Goal: Task Accomplishment & Management: Use online tool/utility

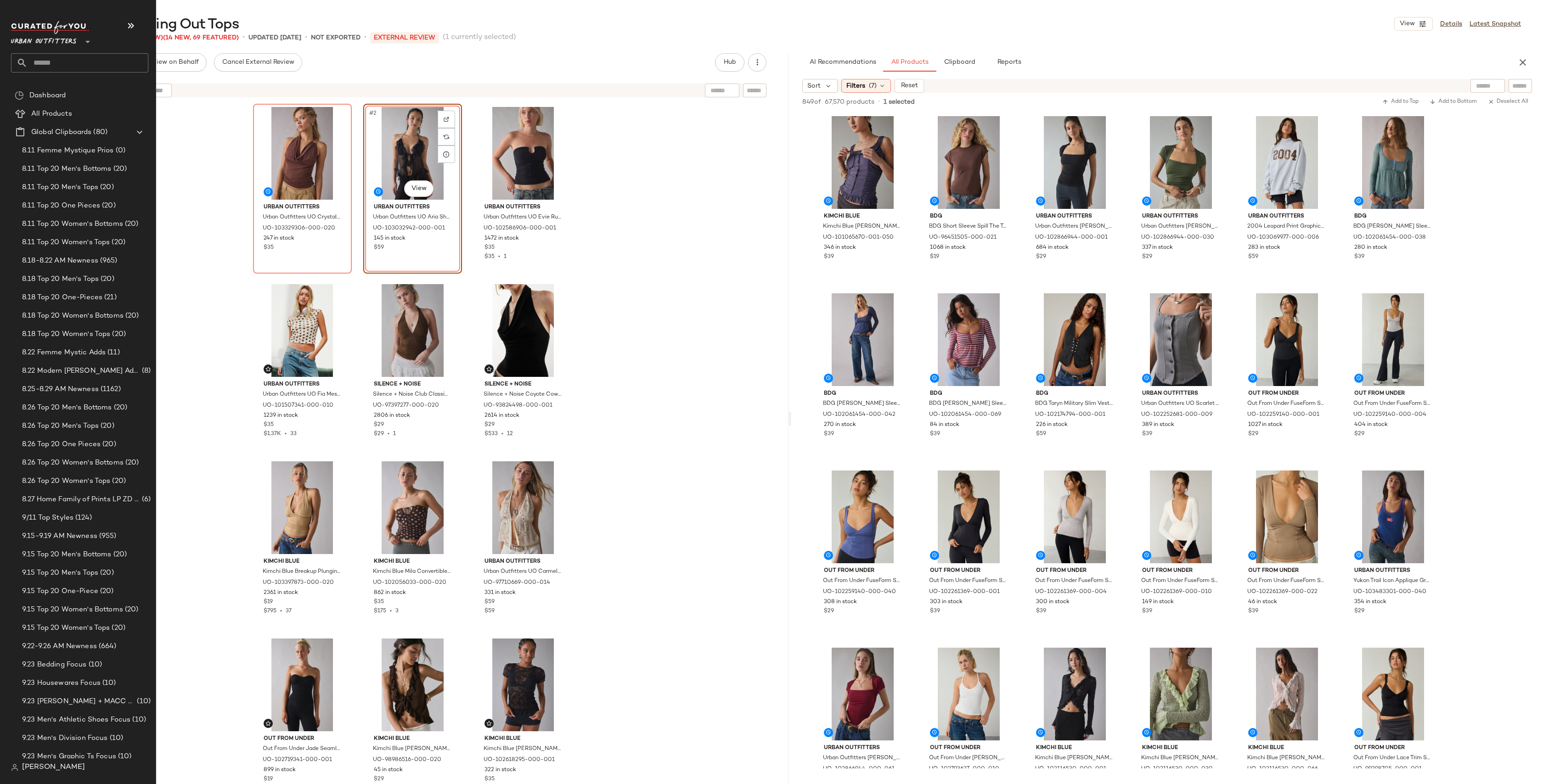
click at [79, 68] on input "text" at bounding box center [88, 63] width 121 height 19
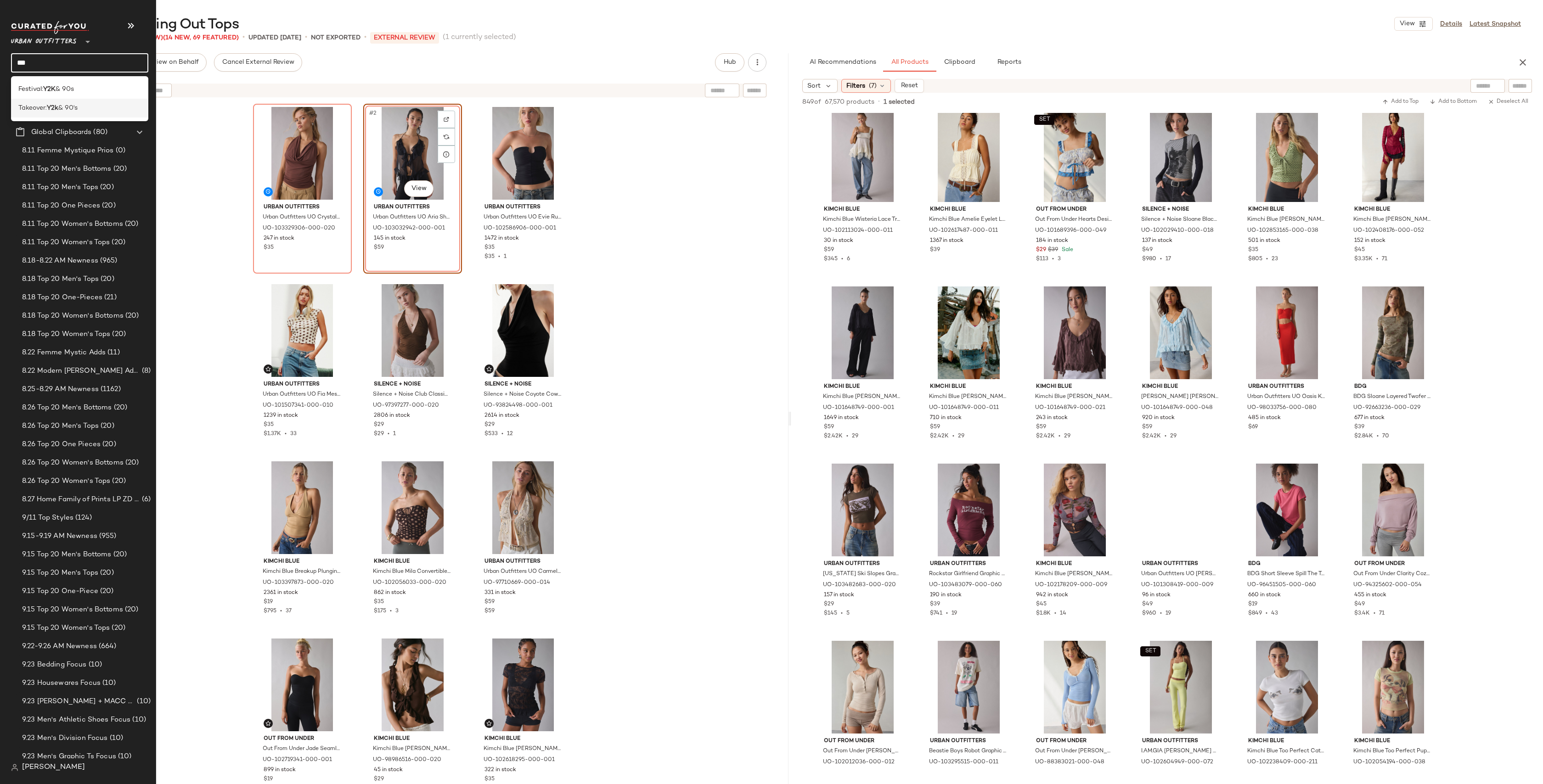
type input "***"
click at [112, 112] on div "Takeover: Y2k & 90's" at bounding box center [80, 108] width 123 height 10
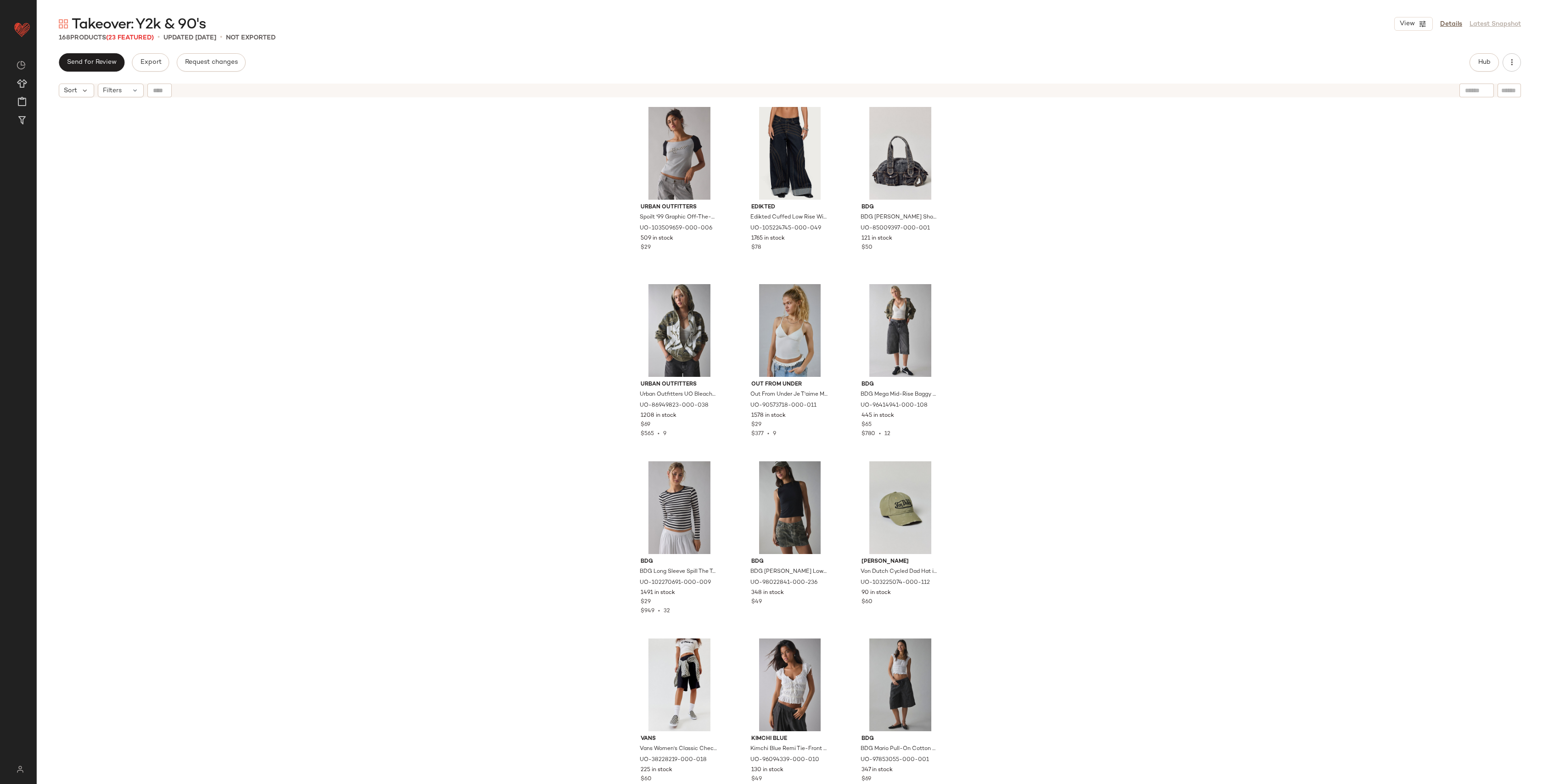
click at [394, 185] on div "Urban Outfitters Spoilt '99 Graphic Off-The-Shoulder Baby Tee in Light Grey, Wo…" at bounding box center [789, 455] width 1506 height 705
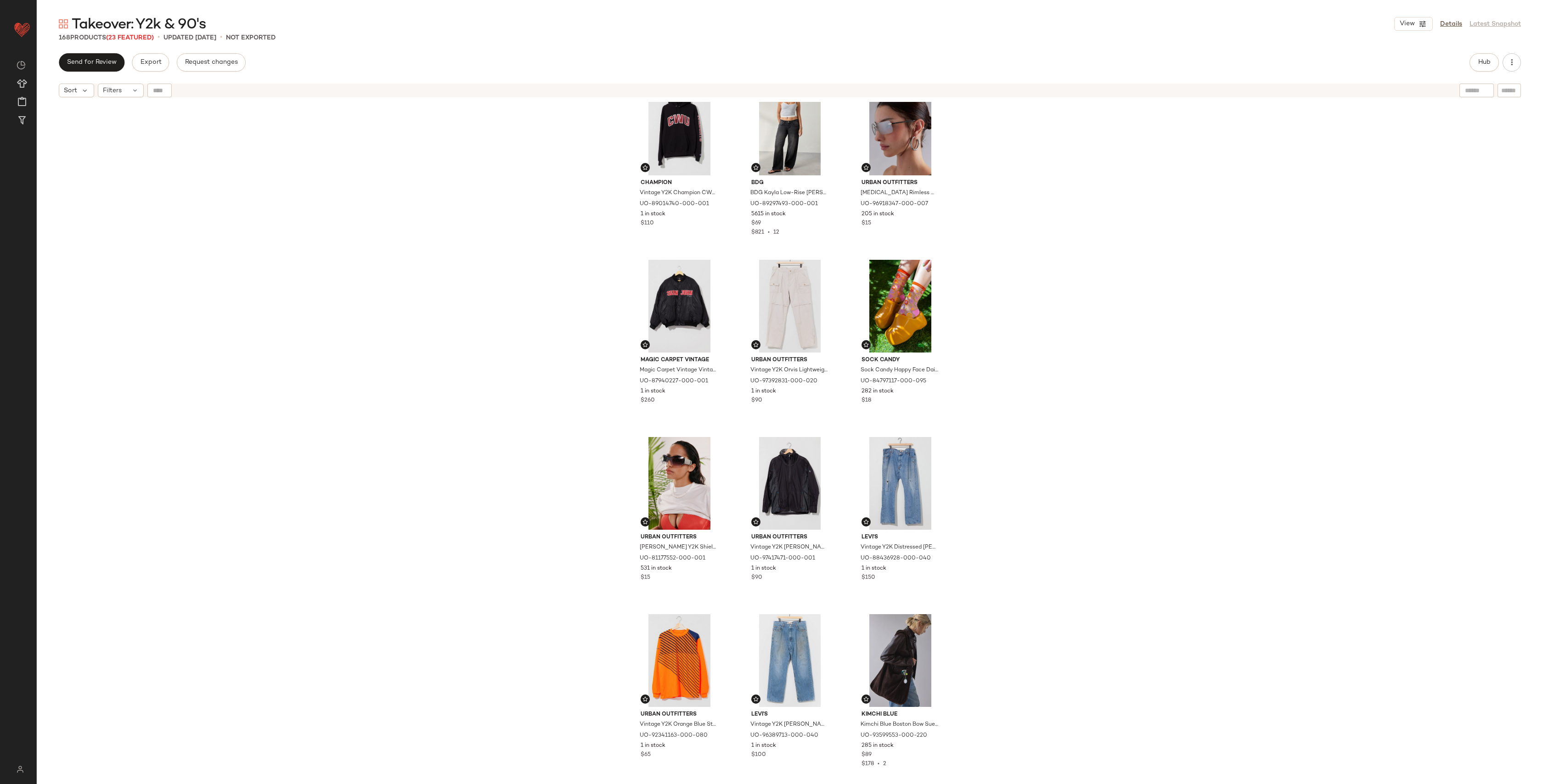
scroll to position [8538, 0]
click at [765, 133] on div "#146 View" at bounding box center [789, 128] width 92 height 92
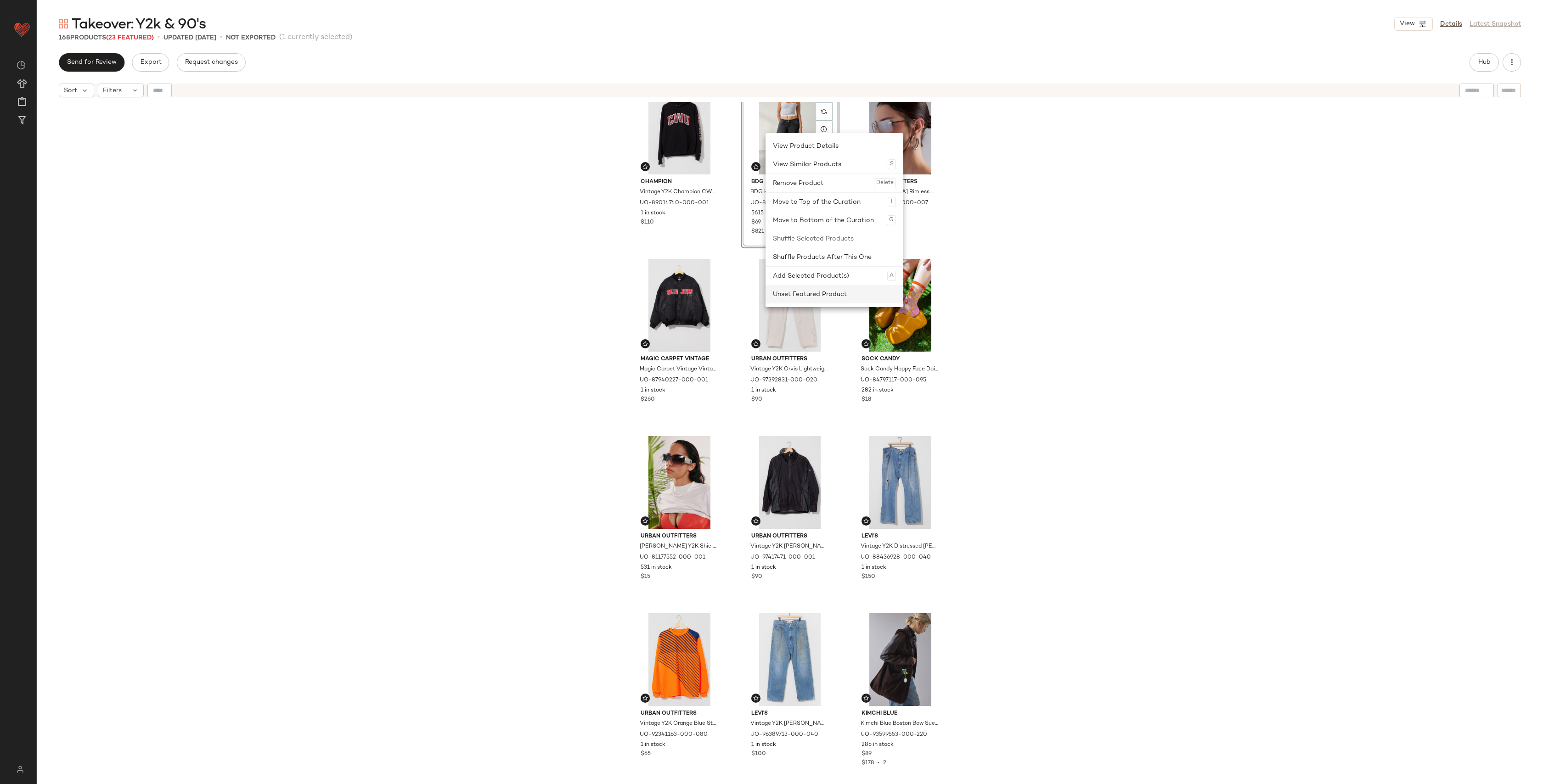
click at [839, 293] on div "Unset Featured Product" at bounding box center [834, 294] width 123 height 18
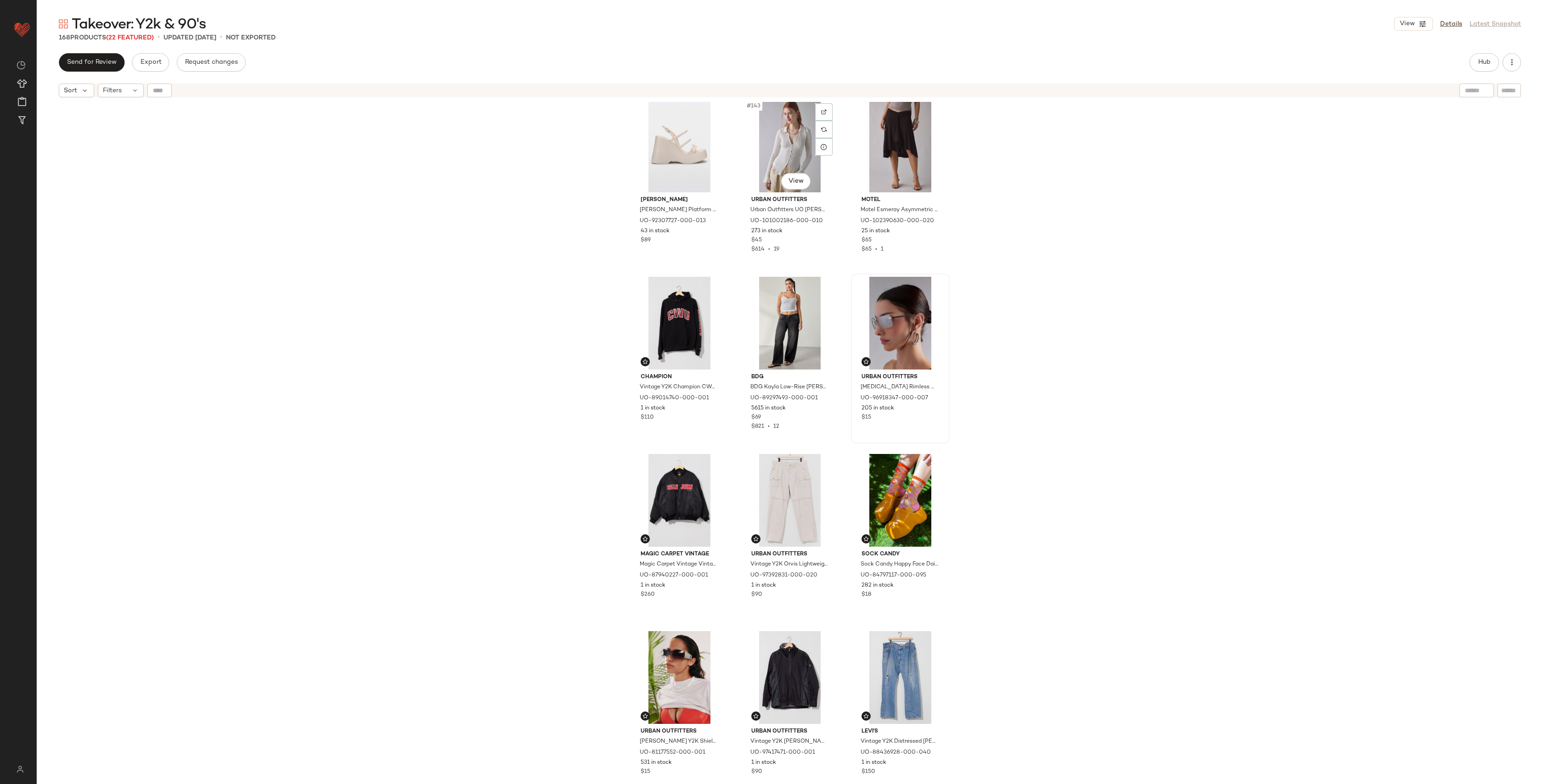
scroll to position [8359, 0]
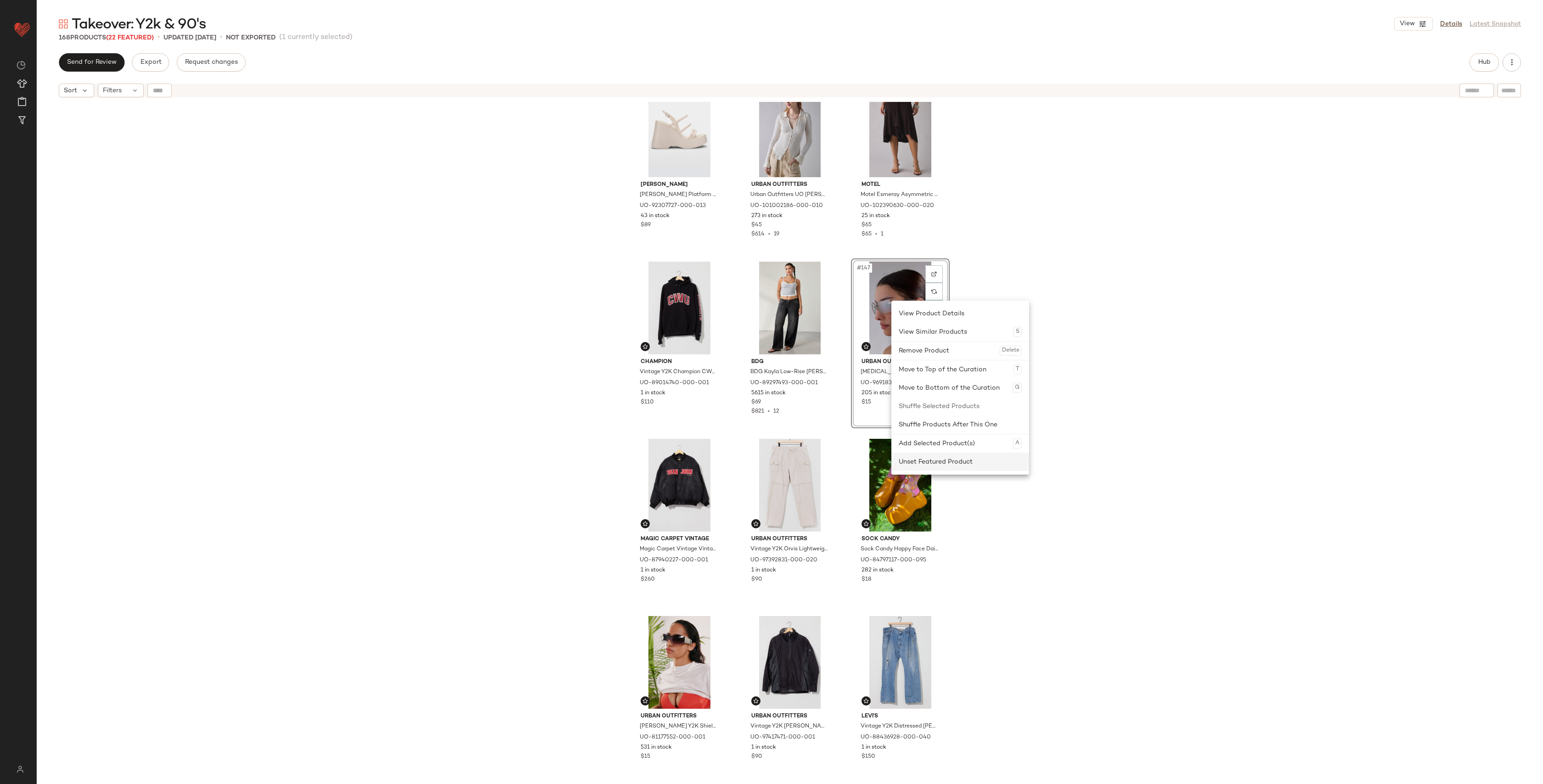
click at [936, 462] on div "Unset Featured Product" at bounding box center [960, 462] width 123 height 18
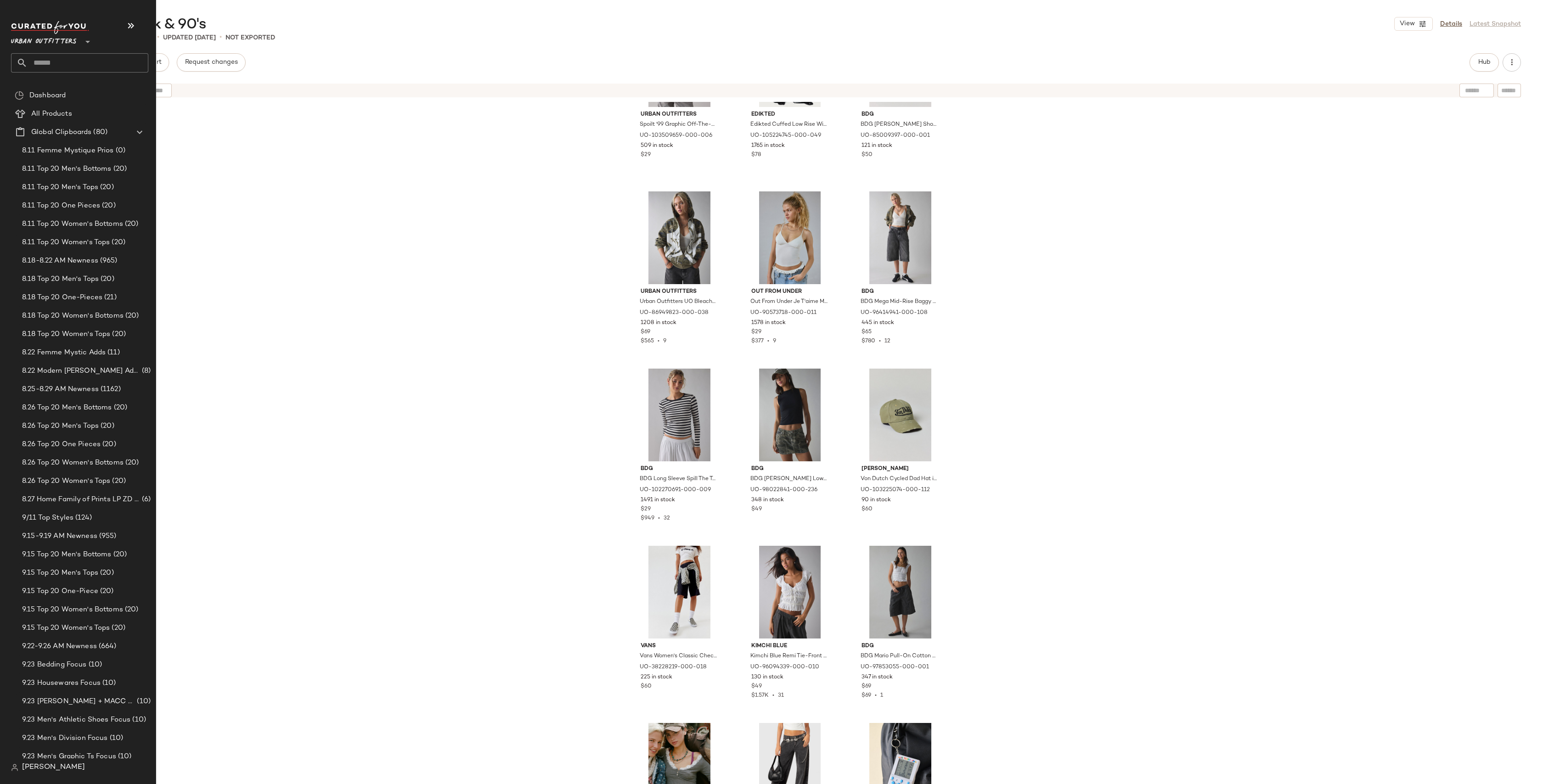
scroll to position [97, 0]
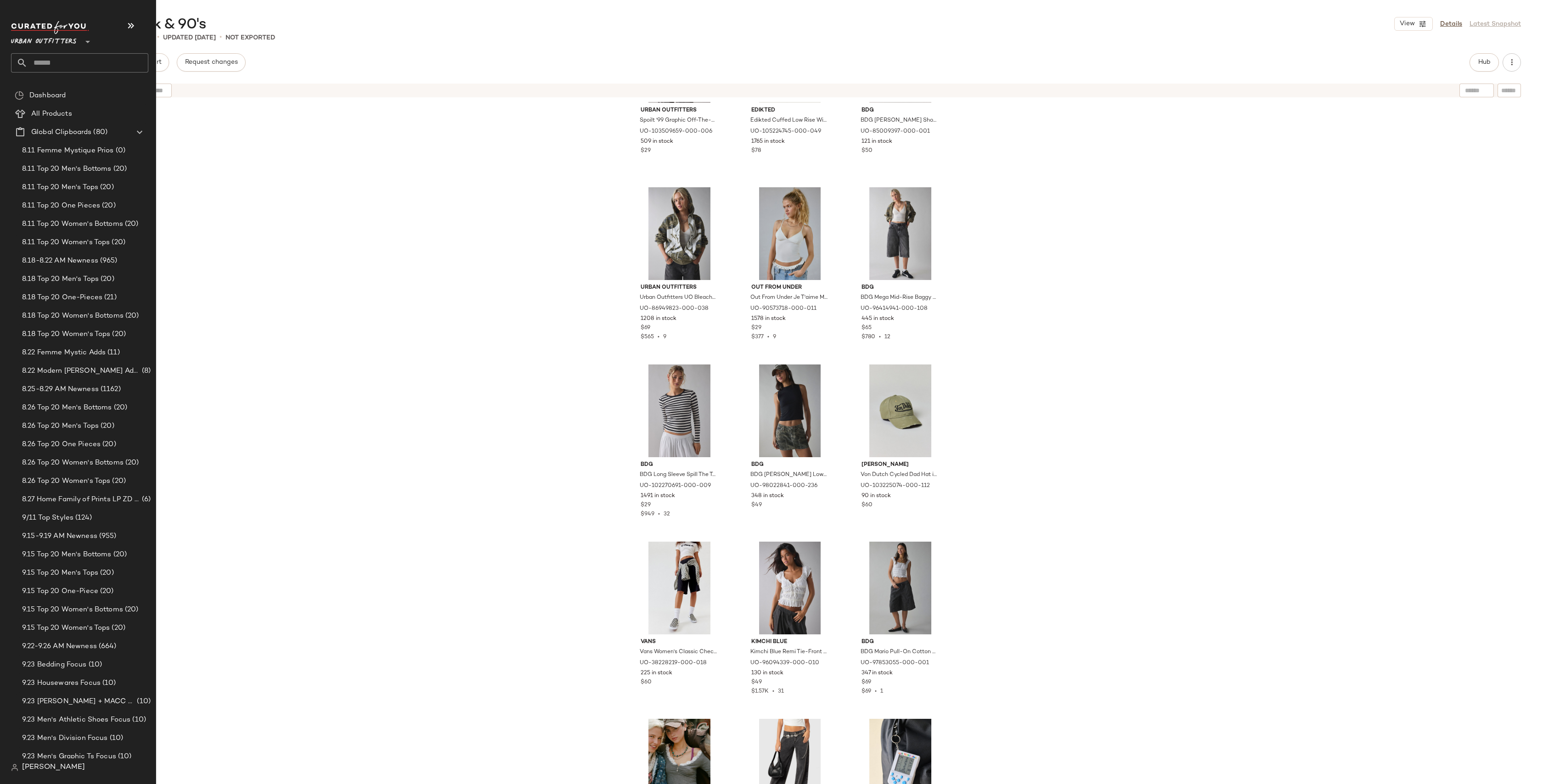
click at [74, 67] on input "text" at bounding box center [88, 63] width 121 height 19
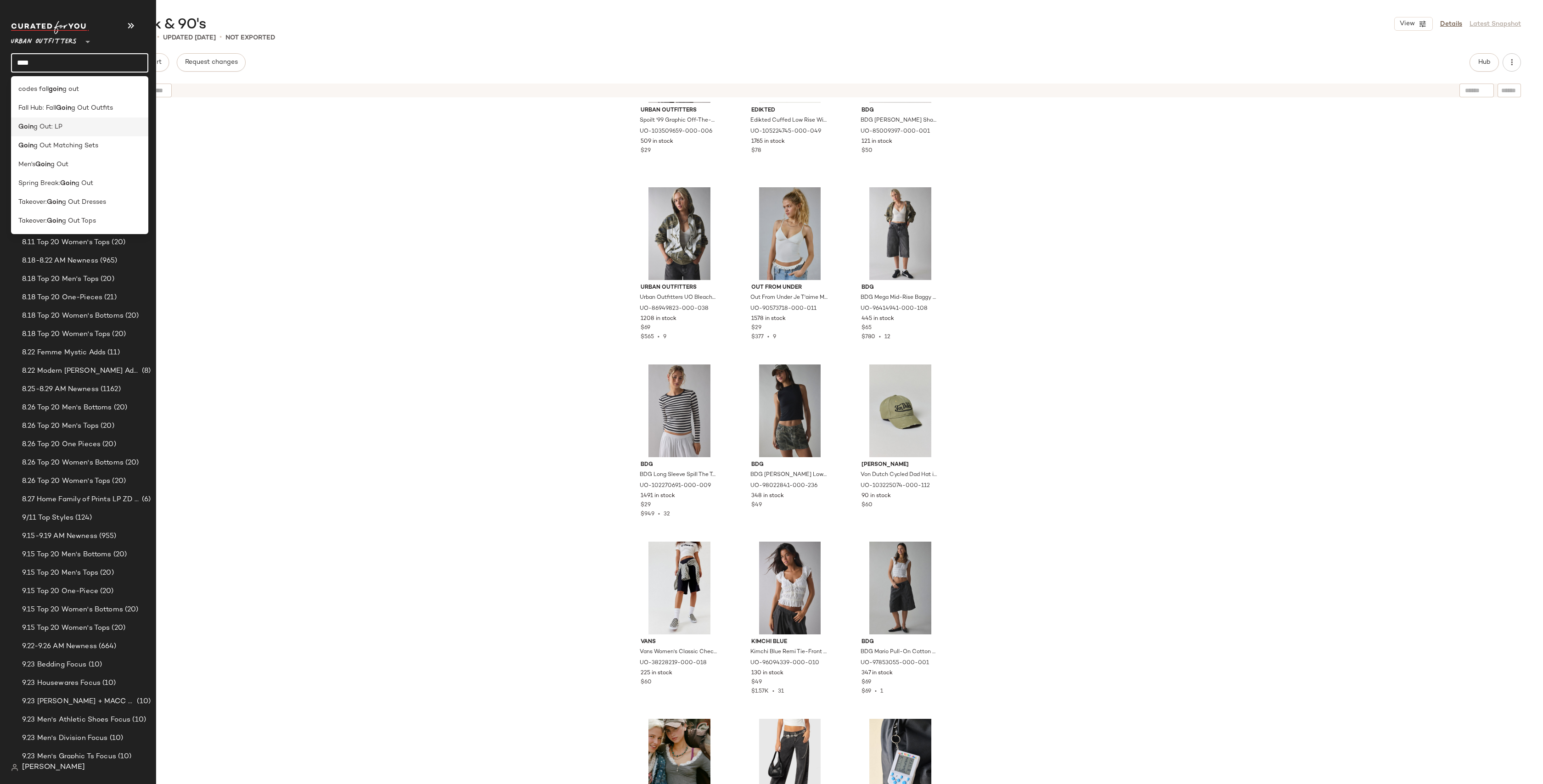
type input "****"
click at [95, 134] on div "Goin g Out: LP" at bounding box center [80, 127] width 137 height 19
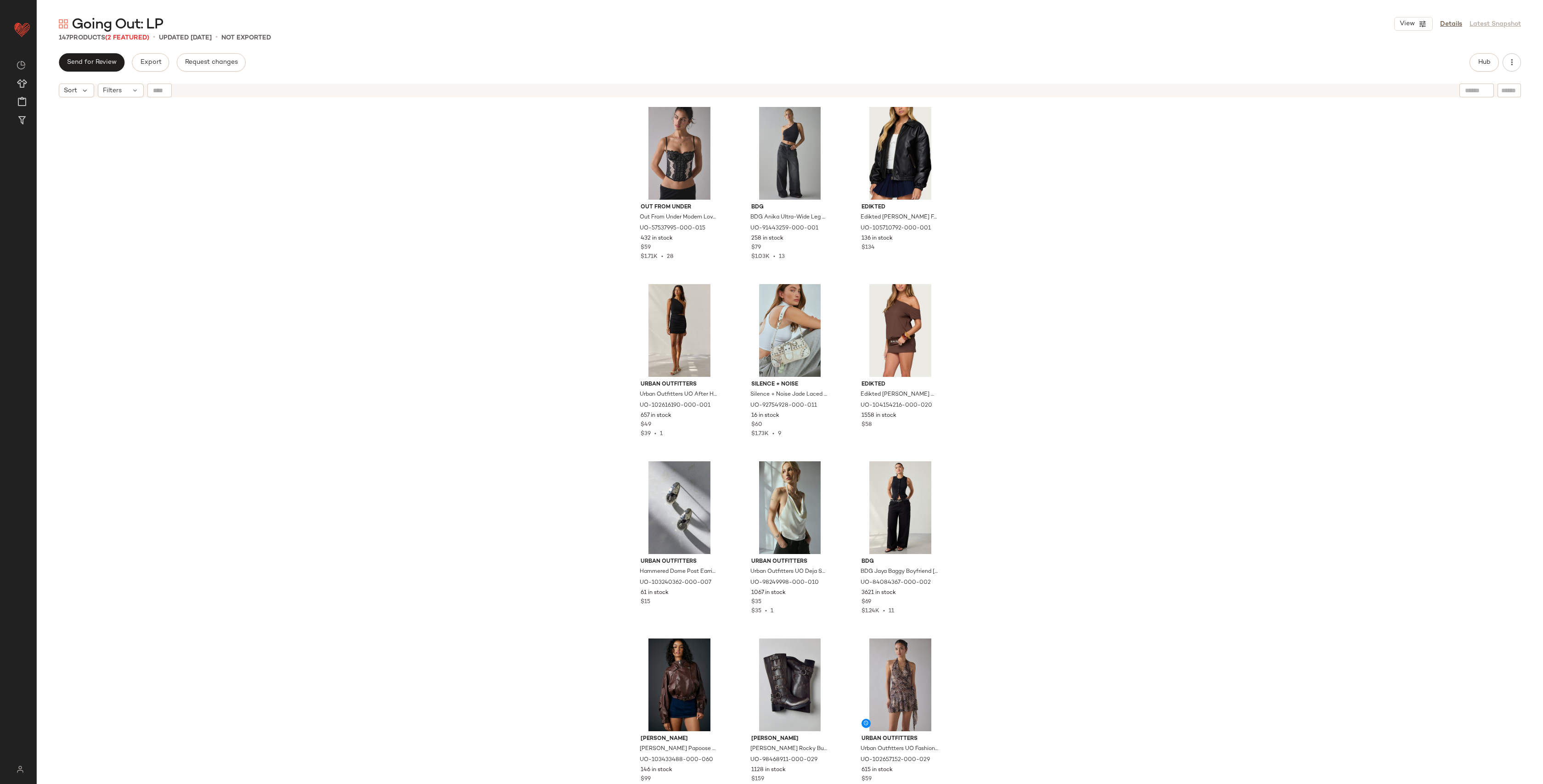
click at [294, 151] on div "Out From Under Out From Under Modern Love Corset in Black Polka Dot at Urban Ou…" at bounding box center [789, 455] width 1506 height 705
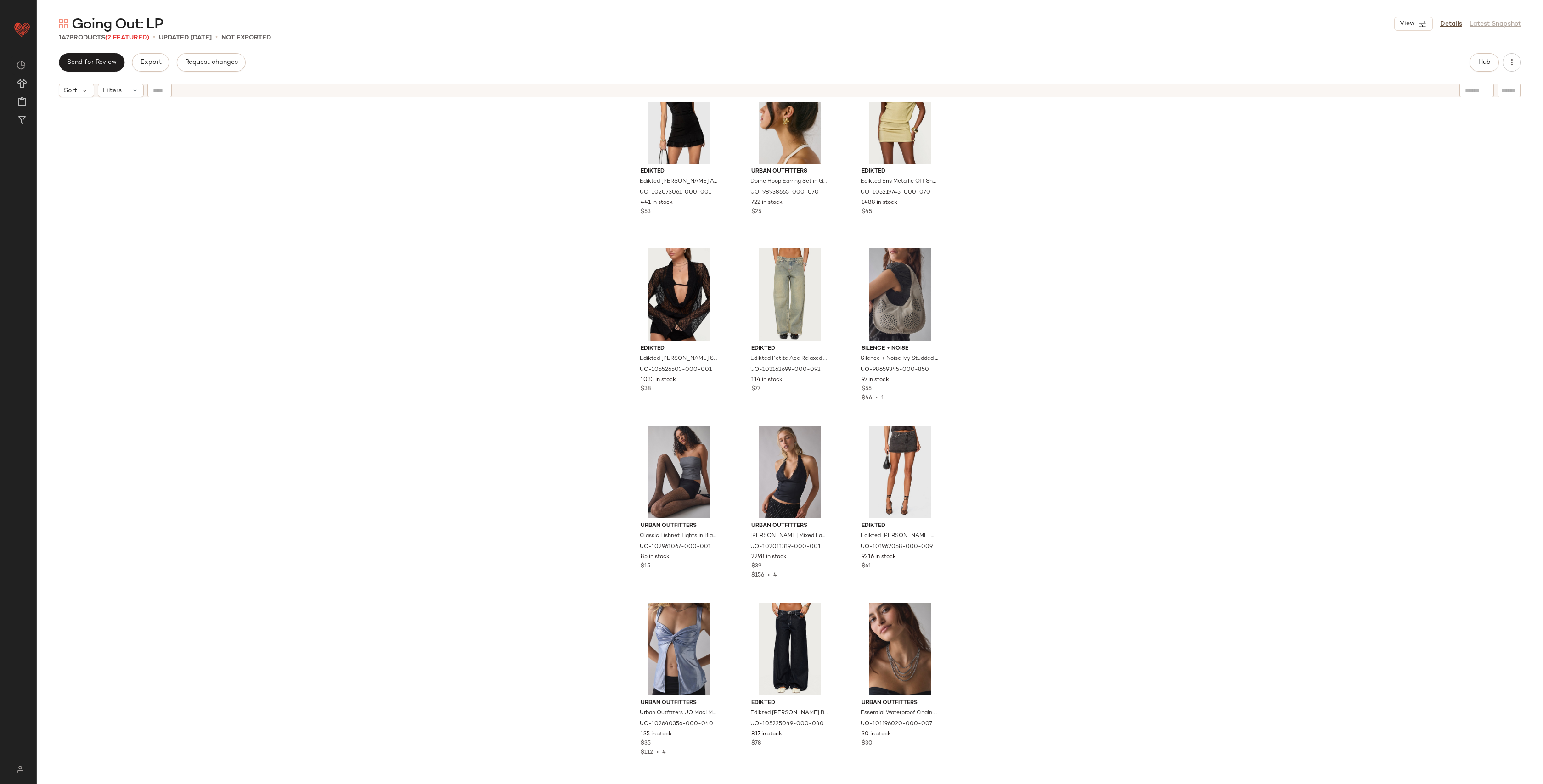
scroll to position [7979, 0]
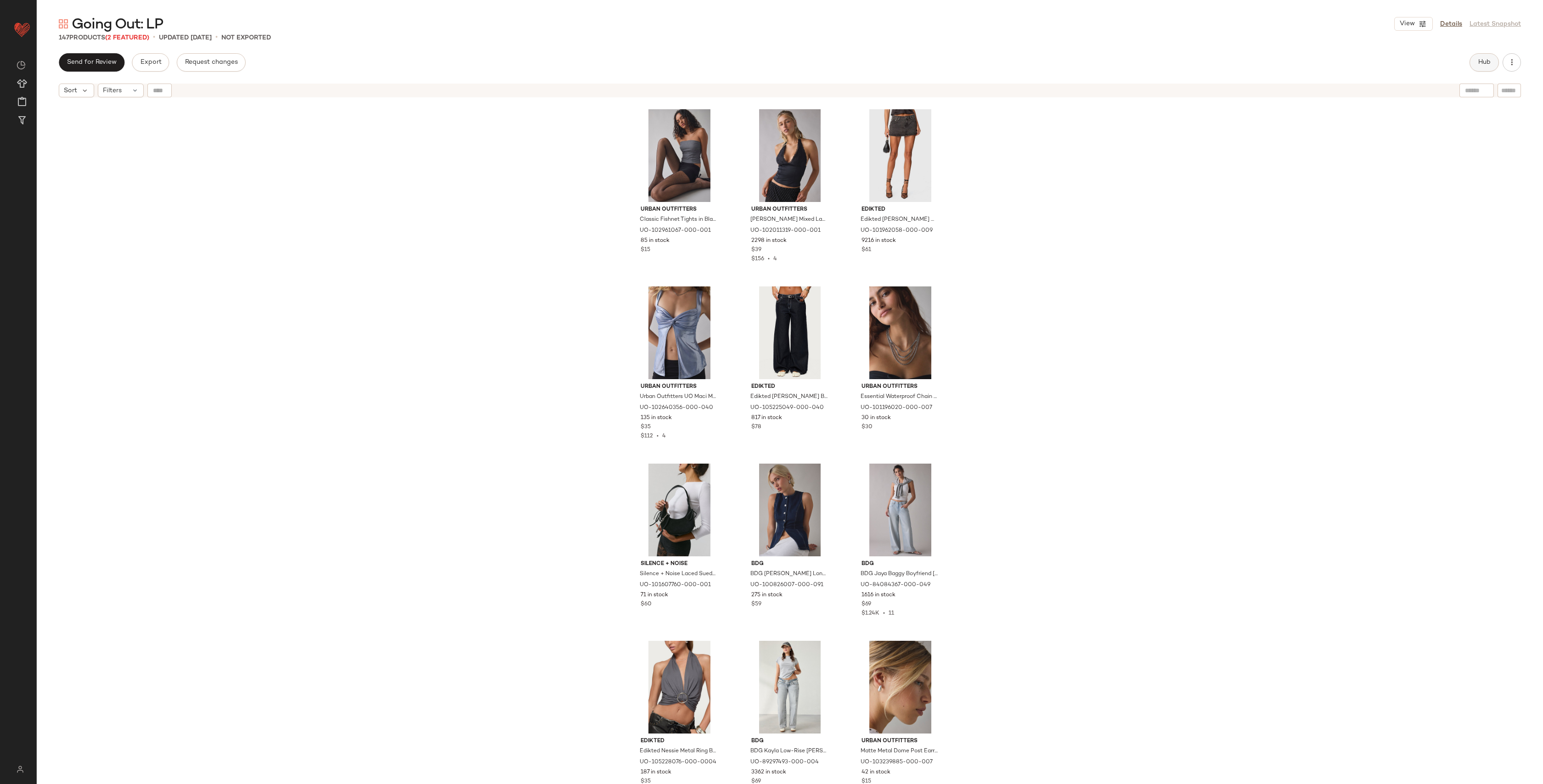
click at [1482, 64] on span "Hub" at bounding box center [1483, 62] width 13 height 7
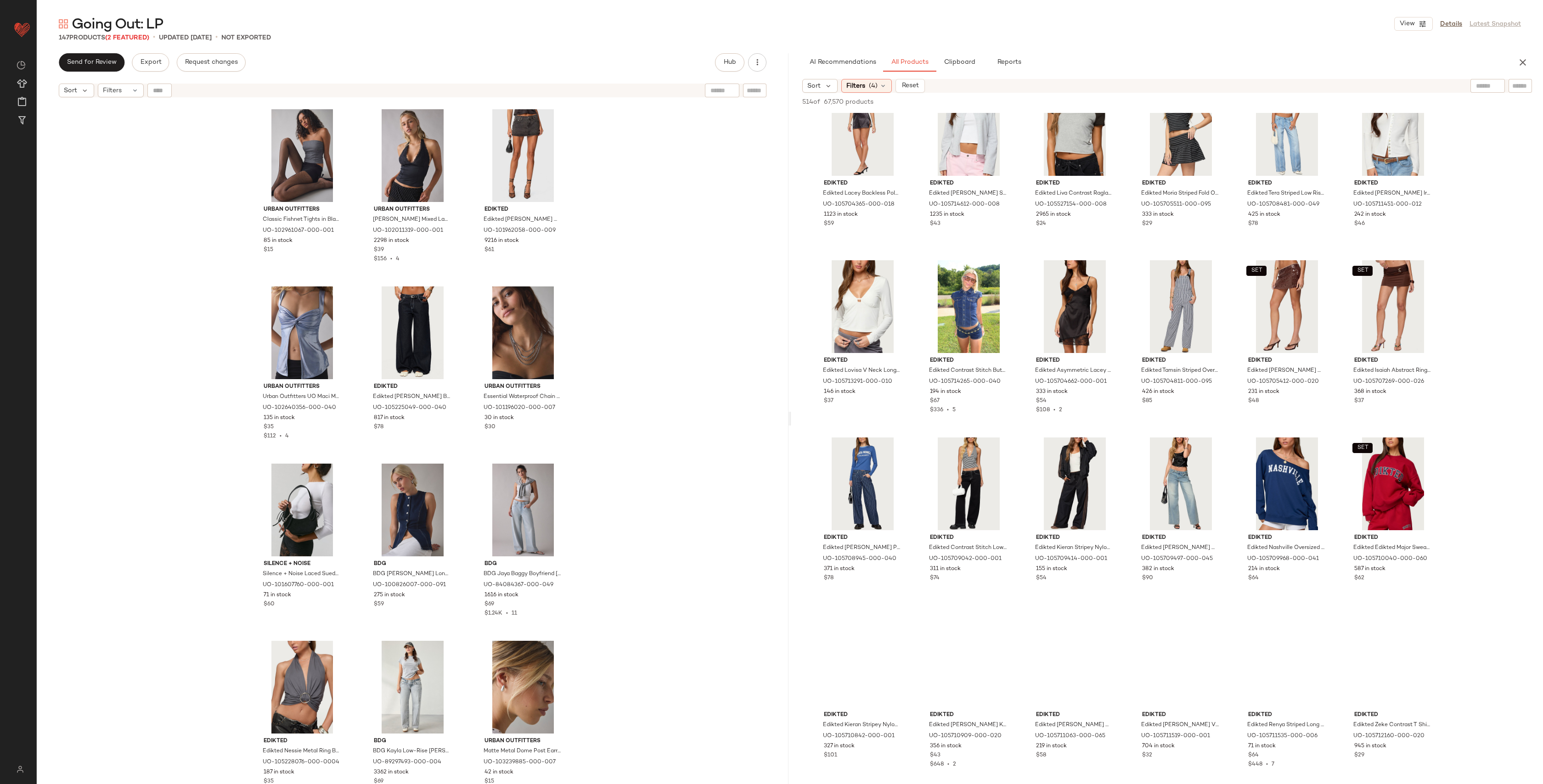
scroll to position [2039, 0]
